Goal: Information Seeking & Learning: Learn about a topic

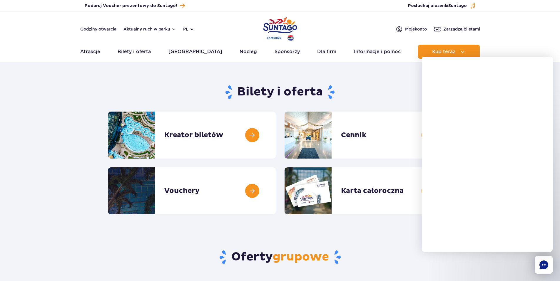
click at [452, 139] on link at bounding box center [452, 135] width 0 height 47
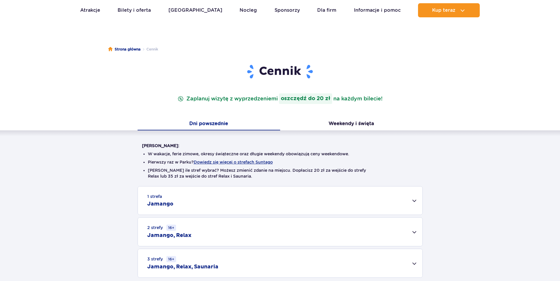
scroll to position [59, 0]
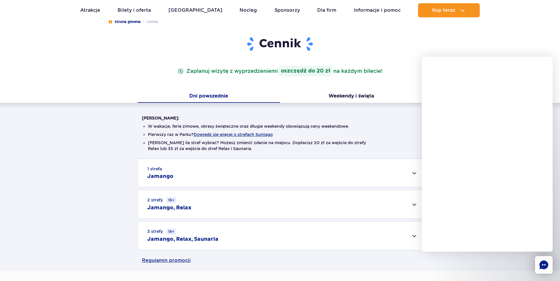
click at [221, 242] on div "3 strefy 16+ Jamango, Relax, Saunaria" at bounding box center [280, 236] width 284 height 28
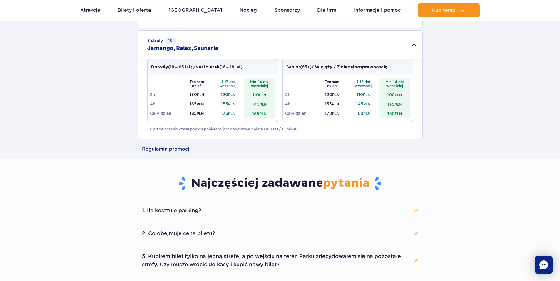
scroll to position [235, 0]
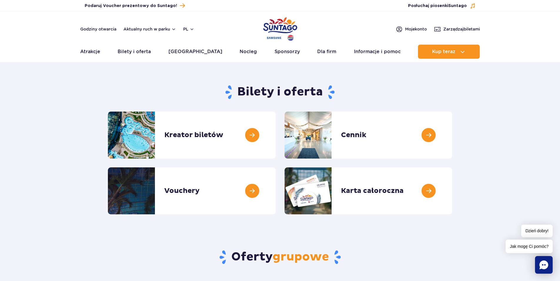
click at [274, 23] on img "Park of Poland" at bounding box center [280, 29] width 34 height 27
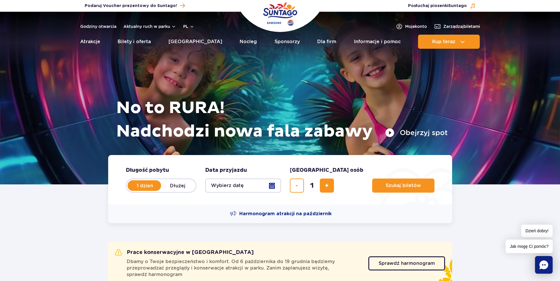
click at [393, 132] on button "Obejrzyj spot" at bounding box center [416, 132] width 63 height 9
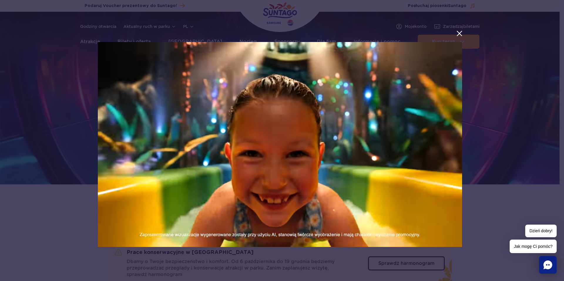
click at [460, 33] on button "menu.aria_label.close_suntago_spot_modal" at bounding box center [460, 34] width 8 height 8
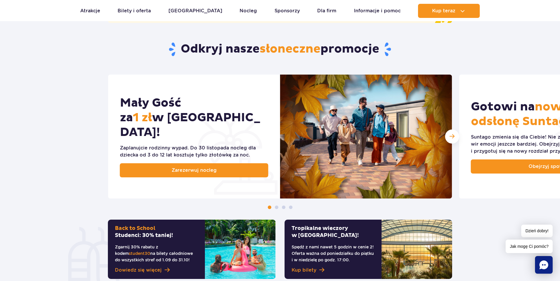
scroll to position [264, 0]
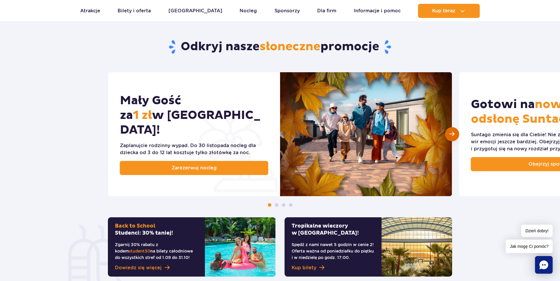
click at [448, 133] on div "Następny slajd" at bounding box center [452, 134] width 14 height 14
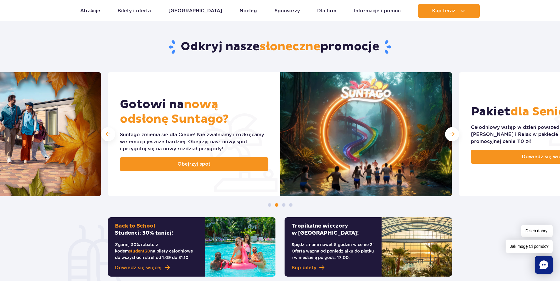
scroll to position [294, 0]
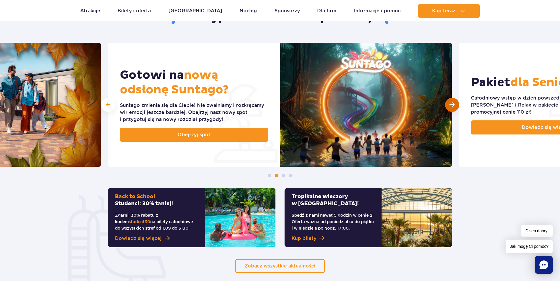
click at [454, 103] on span "Następny slajd" at bounding box center [451, 105] width 5 height 6
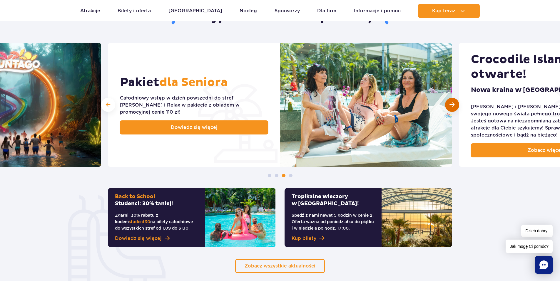
click at [447, 105] on div "Następny slajd" at bounding box center [452, 105] width 14 height 14
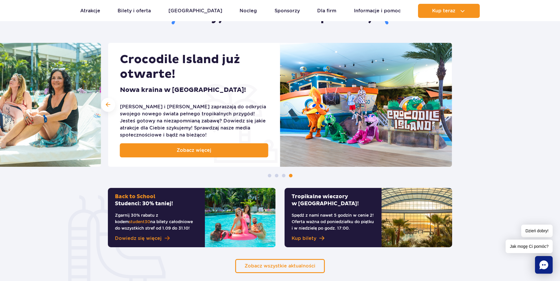
click at [146, 238] on span "Dowiedz się więcej" at bounding box center [138, 238] width 47 height 7
